Goal: Find specific page/section

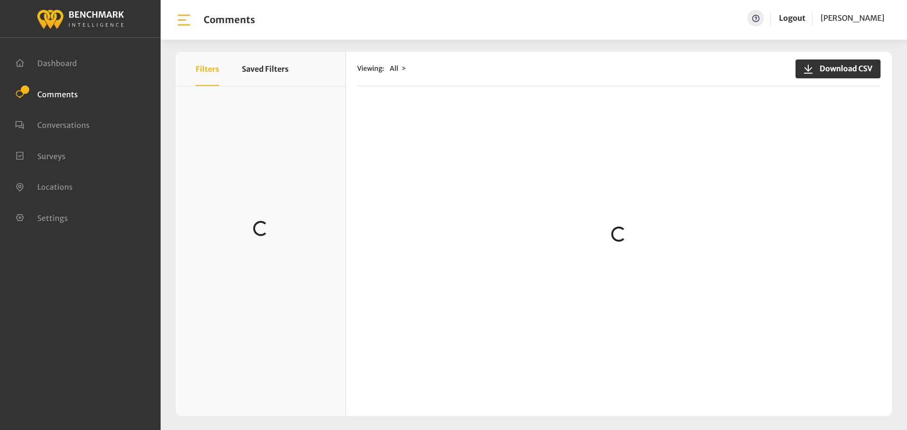
scroll to position [533, 0]
click at [775, 392] on div "Viewing: All Download CSV Loading..." at bounding box center [619, 234] width 546 height 364
click at [383, 117] on div "Viewing: All Download CSV Loading..." at bounding box center [619, 234] width 546 height 364
